Goal: Navigation & Orientation: Find specific page/section

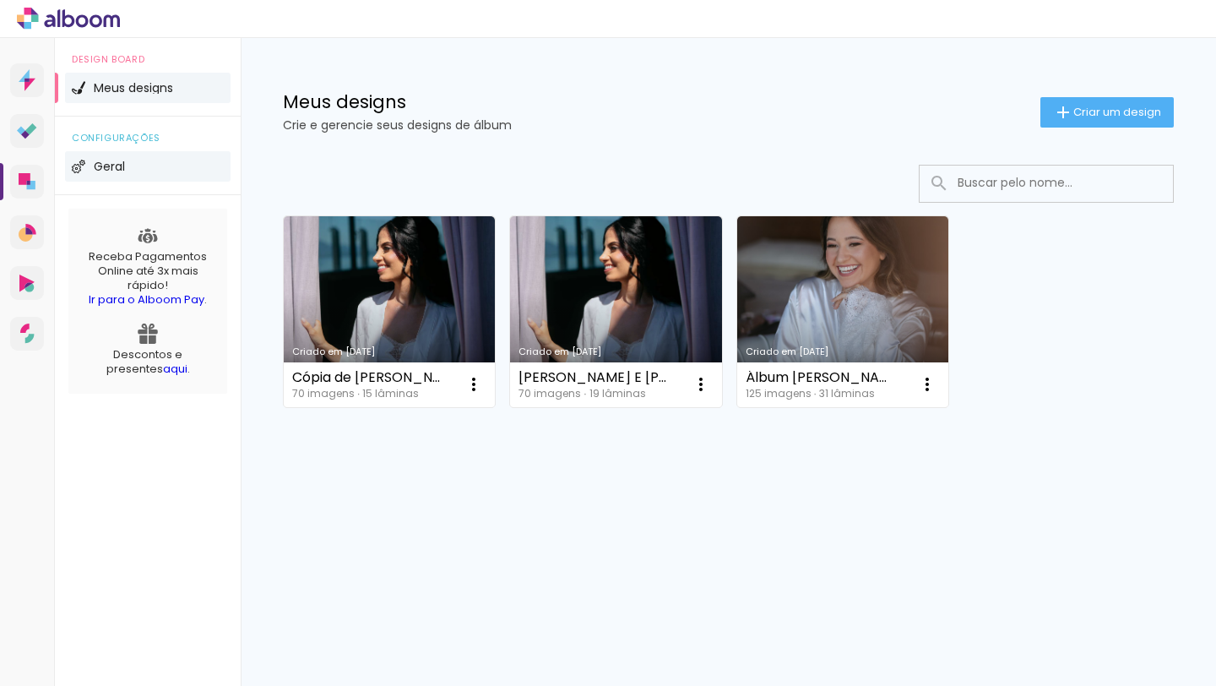
click at [133, 166] on li "Geral" at bounding box center [148, 166] width 166 height 30
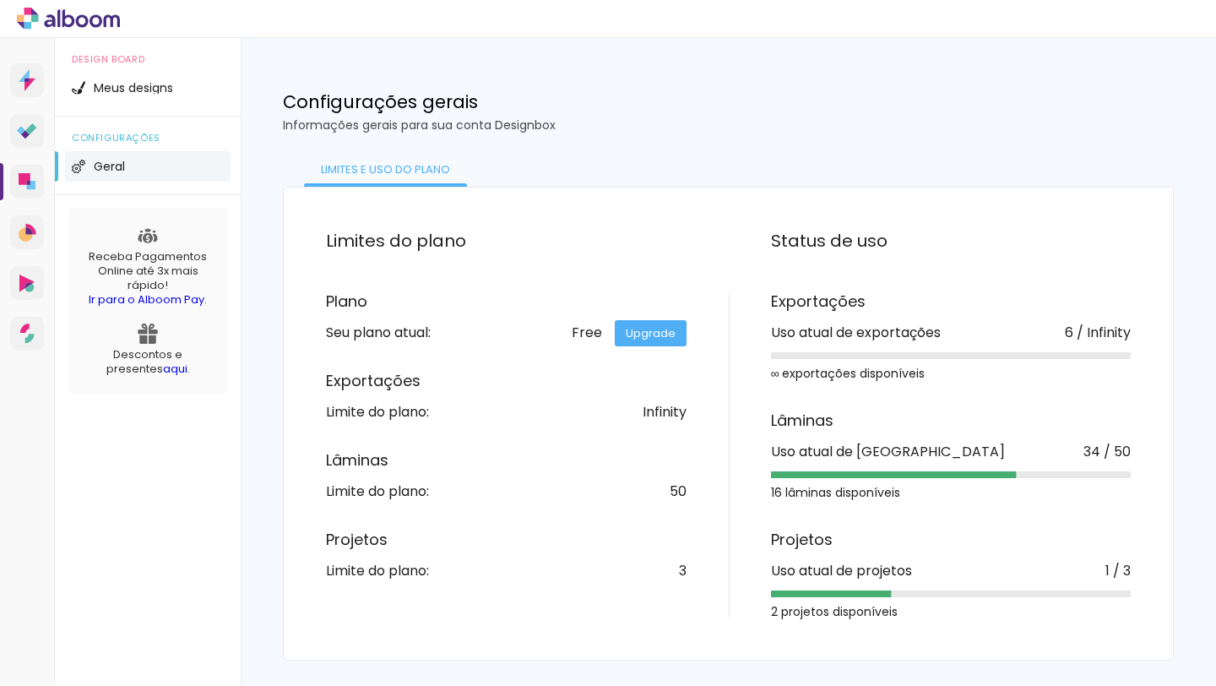
click at [43, 24] on icon at bounding box center [68, 19] width 103 height 22
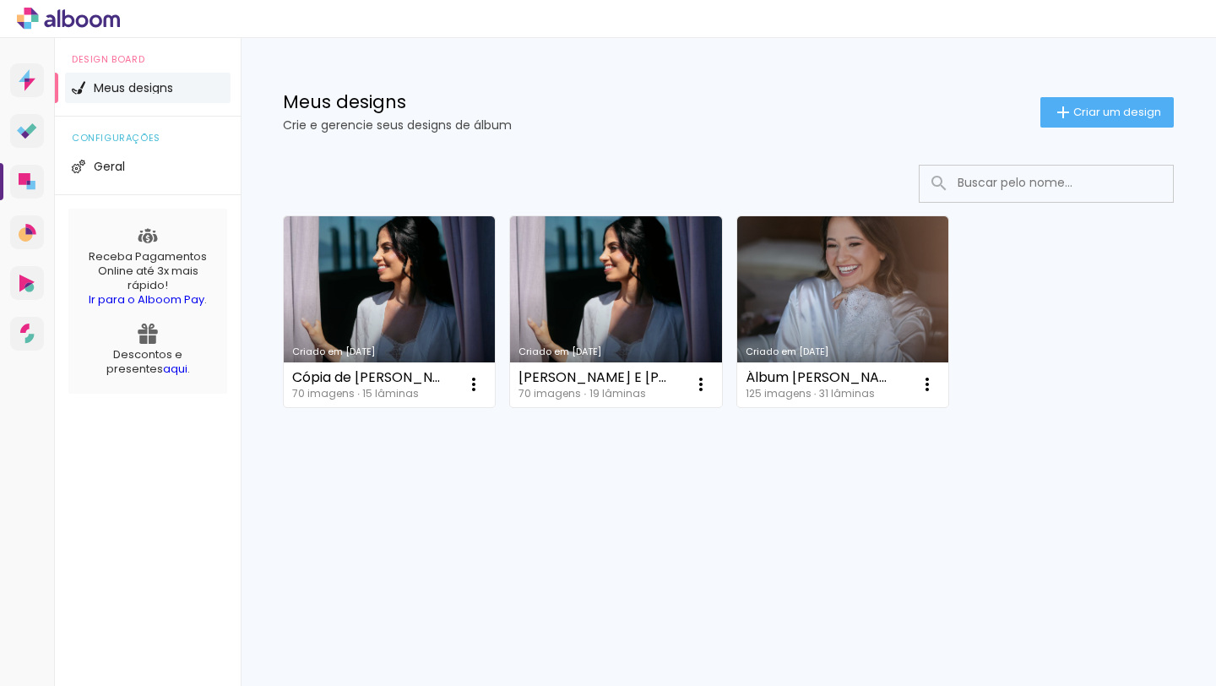
click at [95, 19] on icon at bounding box center [68, 19] width 103 height 22
click at [96, 19] on icon at bounding box center [68, 19] width 103 height 22
click at [30, 88] on icon at bounding box center [27, 80] width 17 height 22
